Goal: Information Seeking & Learning: Learn about a topic

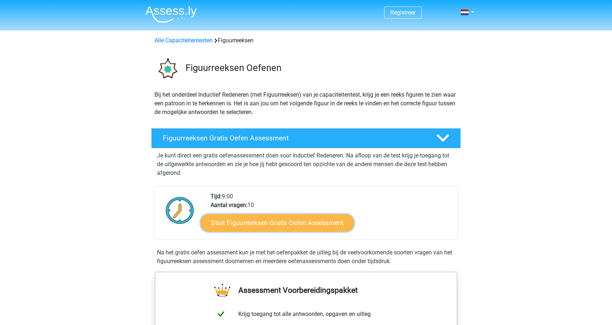
click at [262, 217] on link "Start Figuurreeksen Gratis Oefen Assessment" at bounding box center [277, 222] width 153 height 17
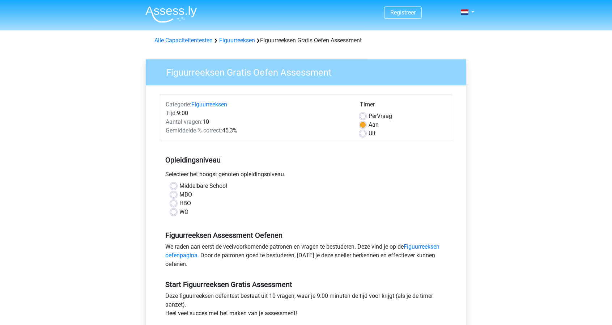
click at [179, 193] on label "MBO" at bounding box center [185, 194] width 13 height 9
click at [174, 193] on input "MBO" at bounding box center [174, 193] width 6 height 7
radio input "true"
click at [179, 205] on label "HBO" at bounding box center [185, 203] width 12 height 9
click at [172, 205] on input "HBO" at bounding box center [174, 202] width 6 height 7
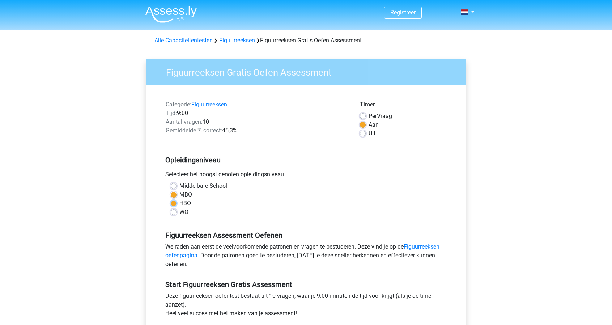
radio input "true"
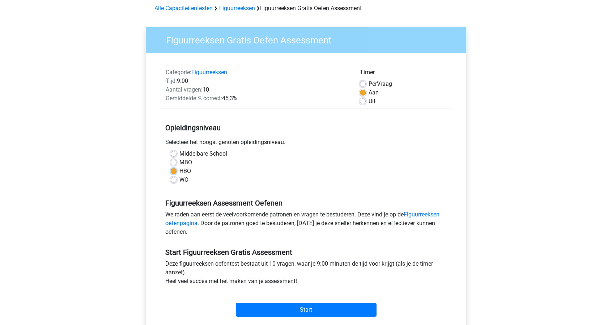
scroll to position [181, 0]
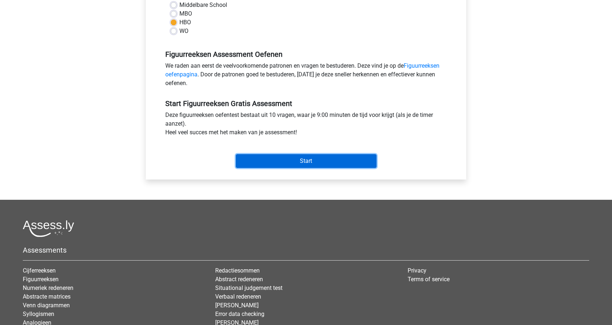
drag, startPoint x: 318, startPoint y: 159, endPoint x: 315, endPoint y: 106, distance: 53.6
click at [318, 158] on input "Start" at bounding box center [306, 161] width 141 height 14
